Goal: Task Accomplishment & Management: Manage account settings

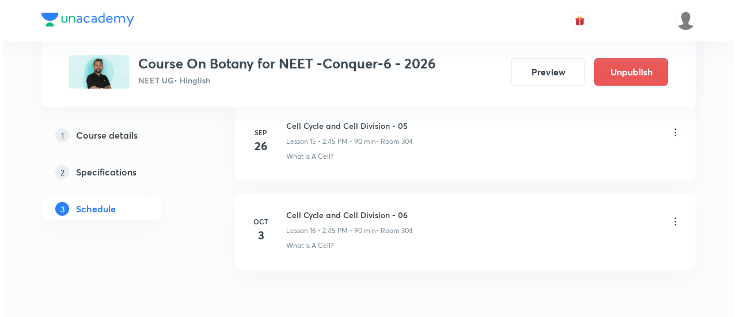
scroll to position [1977, 0]
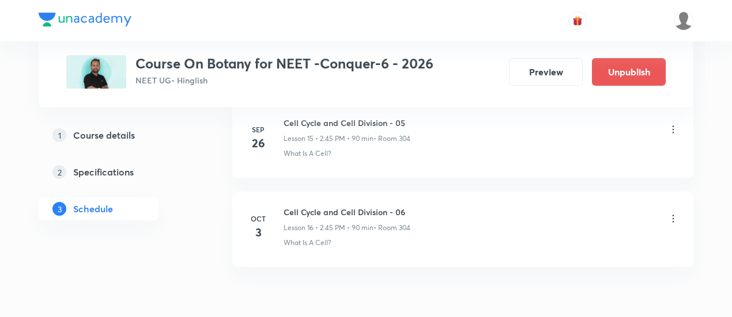
click at [675, 213] on icon at bounding box center [673, 219] width 12 height 12
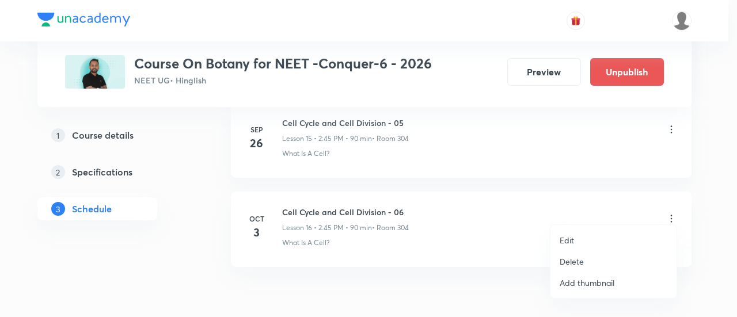
click at [568, 240] on p "Edit" at bounding box center [567, 240] width 14 height 12
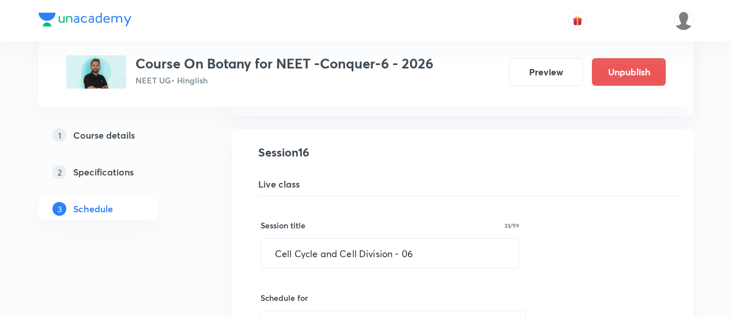
scroll to position [1442, 0]
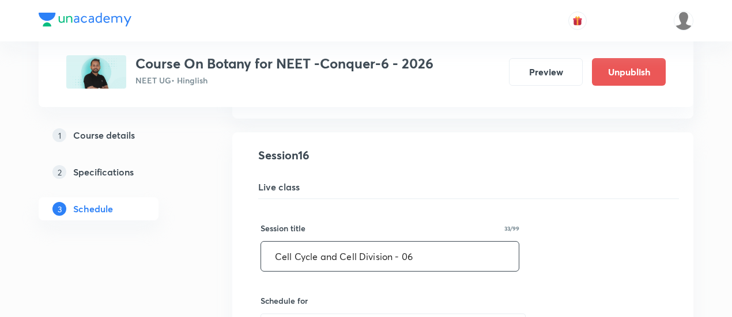
drag, startPoint x: 271, startPoint y: 248, endPoint x: 449, endPoint y: 244, distance: 177.5
click at [449, 244] on input "Cell Cycle and Cell Division - 06" at bounding box center [390, 256] width 258 height 29
click at [323, 251] on input "The living world- 01" at bounding box center [390, 256] width 258 height 29
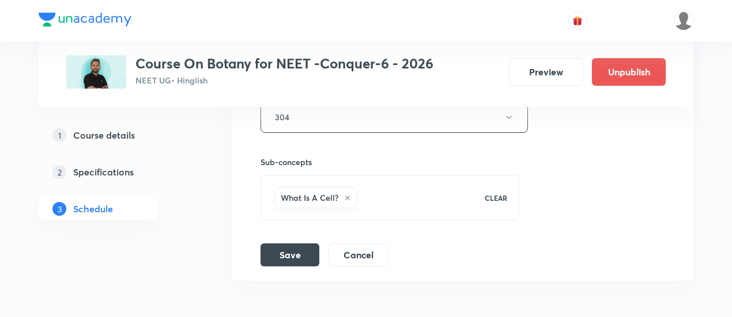
scroll to position [1878, 0]
type input "The living World- 01"
click at [278, 241] on button "Save" at bounding box center [289, 252] width 59 height 23
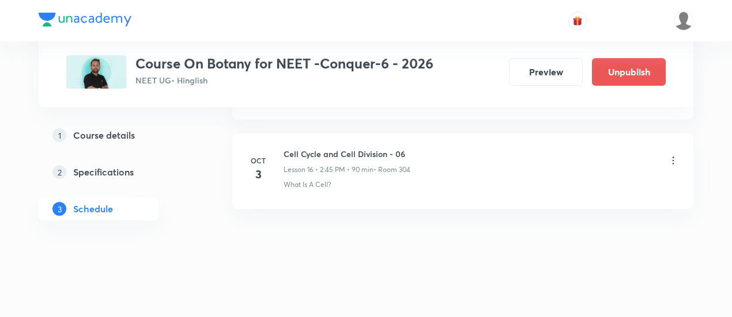
scroll to position [1499, 0]
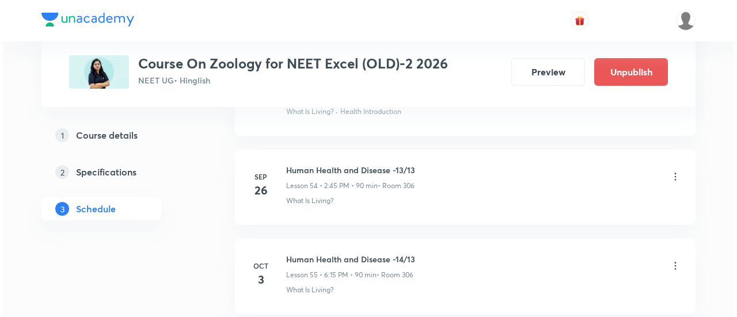
scroll to position [5495, 0]
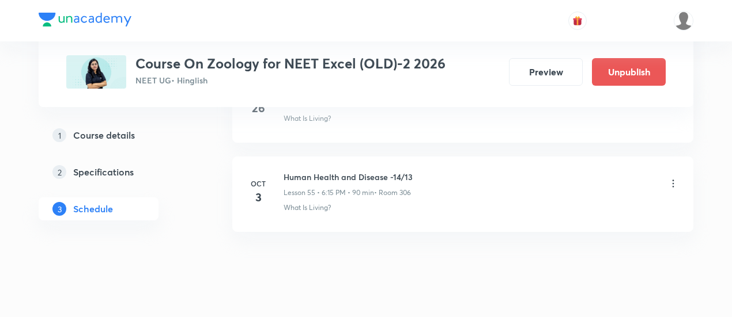
click at [673, 180] on icon at bounding box center [673, 183] width 2 height 7
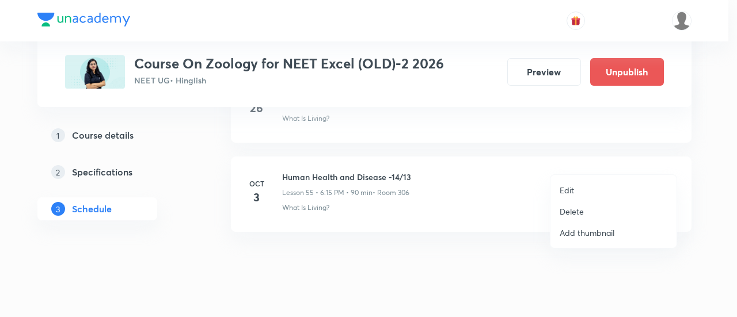
click at [570, 188] on p "Edit" at bounding box center [567, 190] width 14 height 12
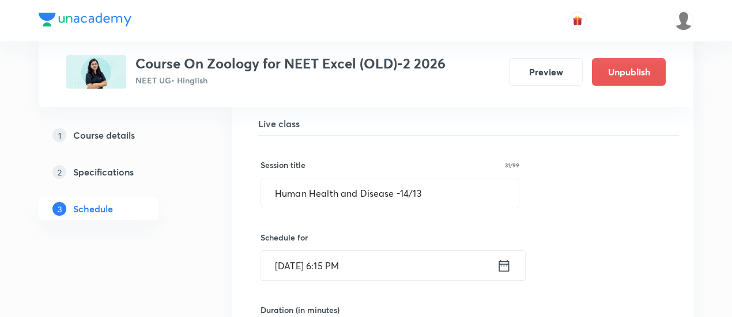
scroll to position [4987, 0]
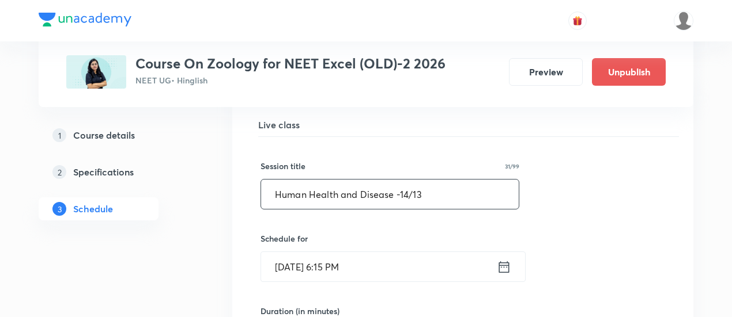
drag, startPoint x: 275, startPoint y: 173, endPoint x: 447, endPoint y: 175, distance: 172.3
click at [447, 180] on input "Human Health and Disease -14/13" at bounding box center [390, 194] width 258 height 29
paste input "Biotechnology: Principles and processes"
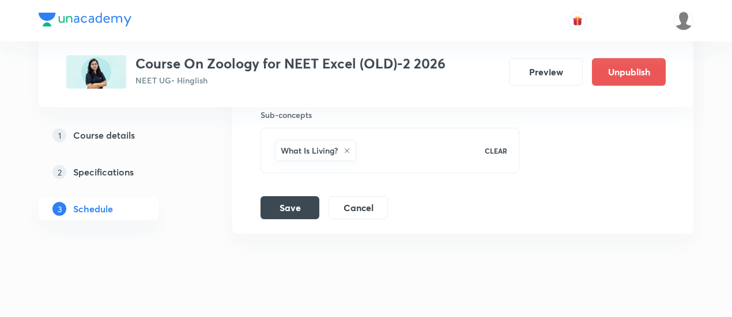
scroll to position [5408, 0]
type input "Biotechnology: Principles and processes -01"
click at [307, 194] on button "Save" at bounding box center [289, 205] width 59 height 23
